Goal: Information Seeking & Learning: Learn about a topic

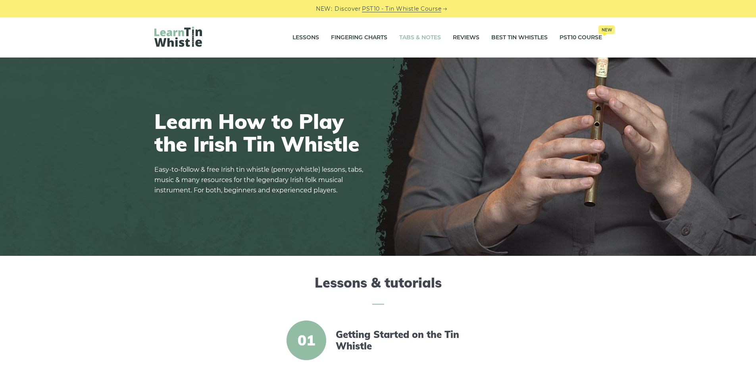
click at [417, 39] on link "Tabs & Notes" at bounding box center [420, 38] width 42 height 20
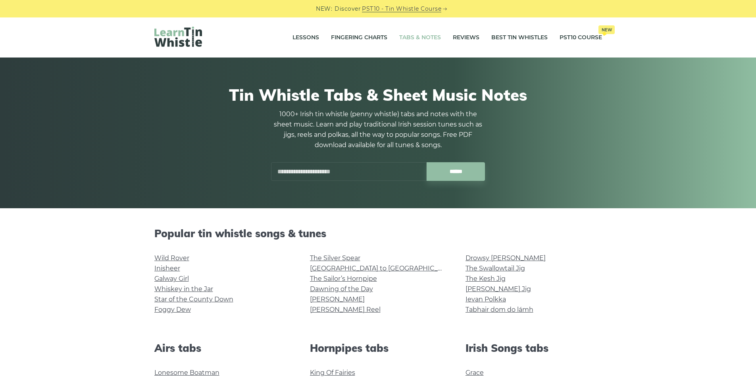
click at [345, 171] on input "text" at bounding box center [349, 171] width 156 height 19
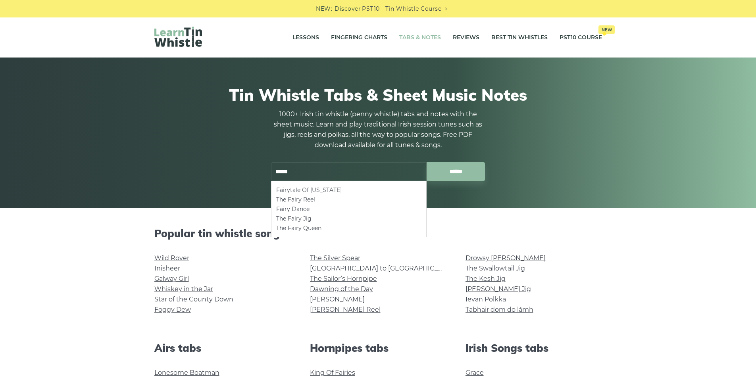
click at [327, 188] on li "Fairytale Of [US_STATE]" at bounding box center [348, 190] width 145 height 10
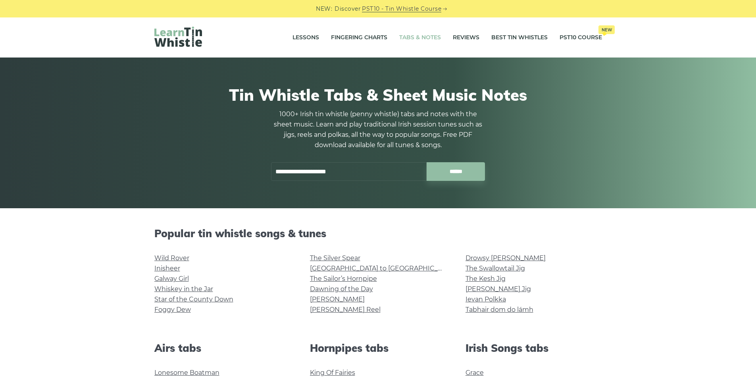
type input "**********"
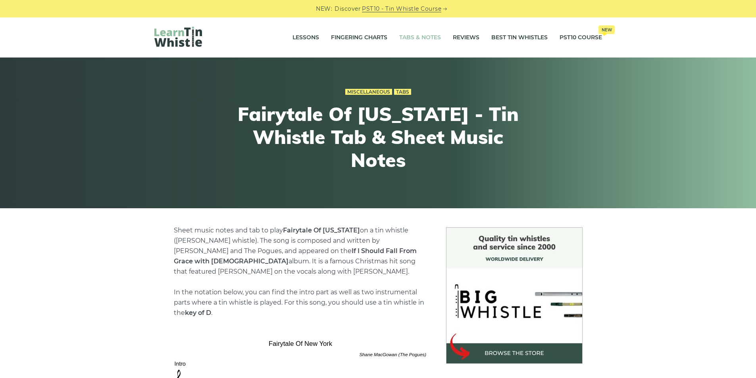
click at [415, 45] on link "Tabs & Notes" at bounding box center [420, 38] width 42 height 20
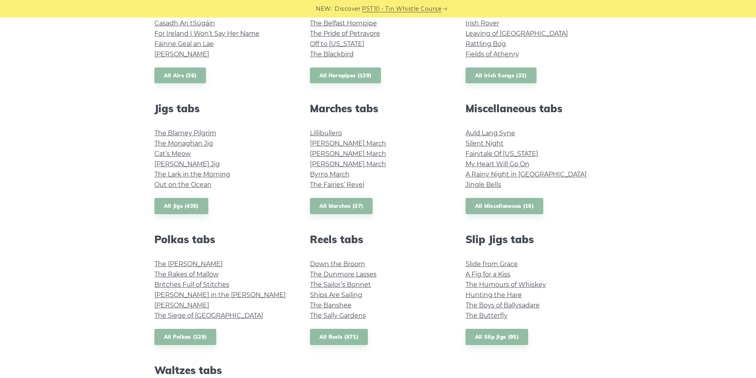
scroll to position [159, 0]
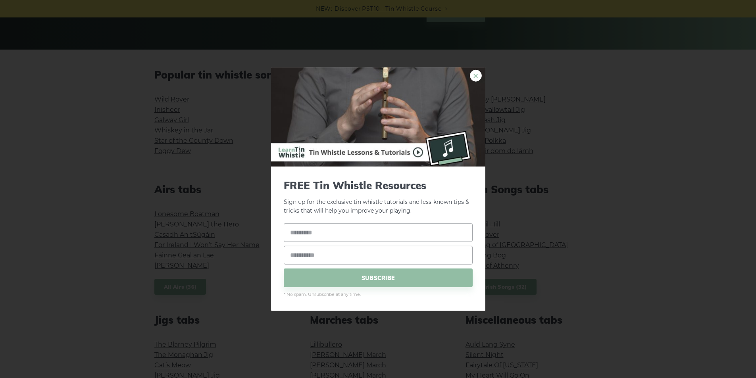
click at [477, 77] on link "×" at bounding box center [476, 75] width 12 height 12
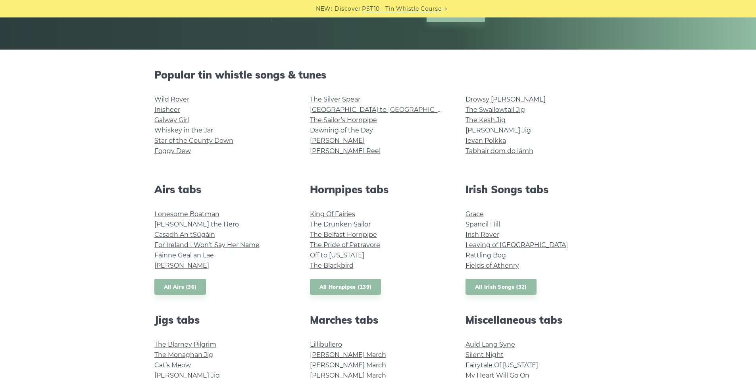
scroll to position [318, 0]
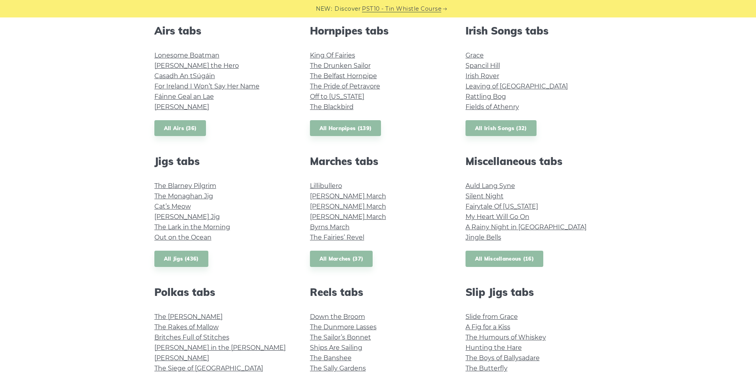
click at [512, 261] on link "All Miscellaneous (16)" at bounding box center [505, 259] width 78 height 16
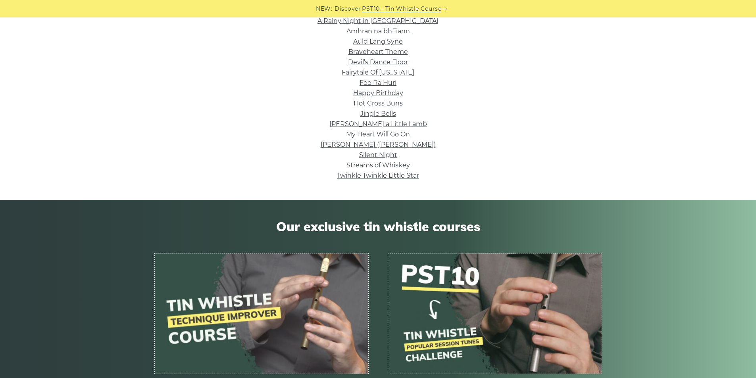
scroll to position [106, 0]
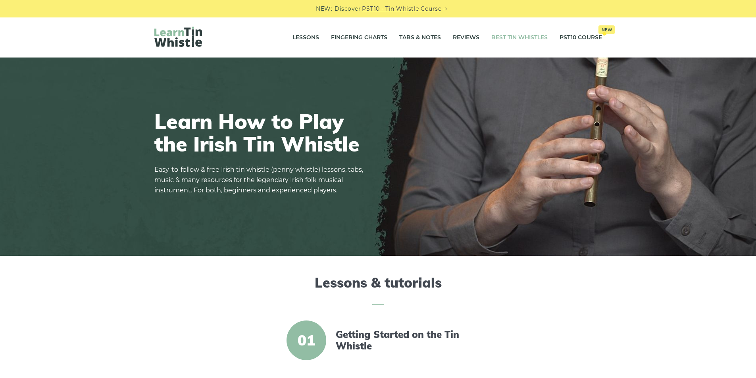
click at [500, 39] on link "Best Tin Whistles" at bounding box center [519, 38] width 56 height 20
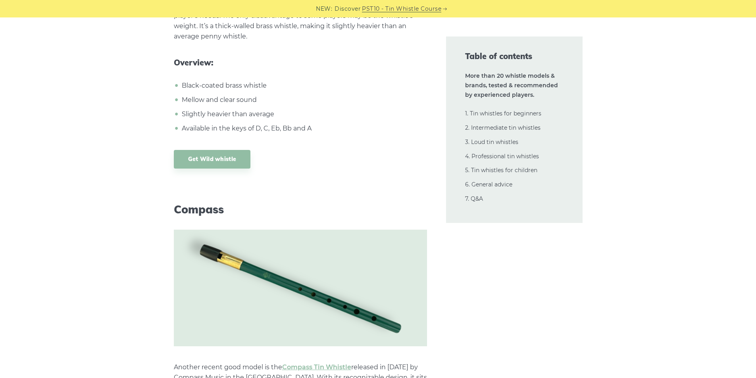
scroll to position [6755, 0]
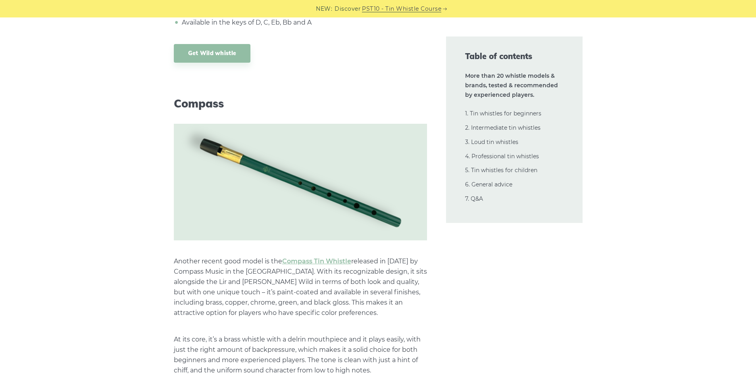
click at [181, 256] on p "Another recent good model is the Compass Tin Whistle released in [DATE] by Comp…" at bounding box center [300, 287] width 253 height 62
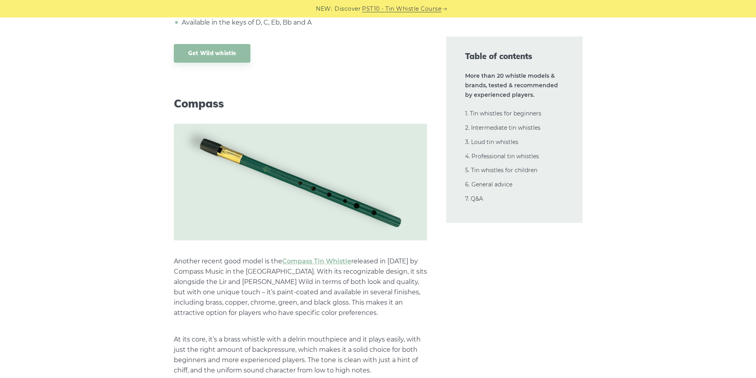
click at [214, 262] on p "Another recent good model is the Compass Tin Whistle released in 2025 by Compas…" at bounding box center [300, 287] width 253 height 62
